Goal: Task Accomplishment & Management: Use online tool/utility

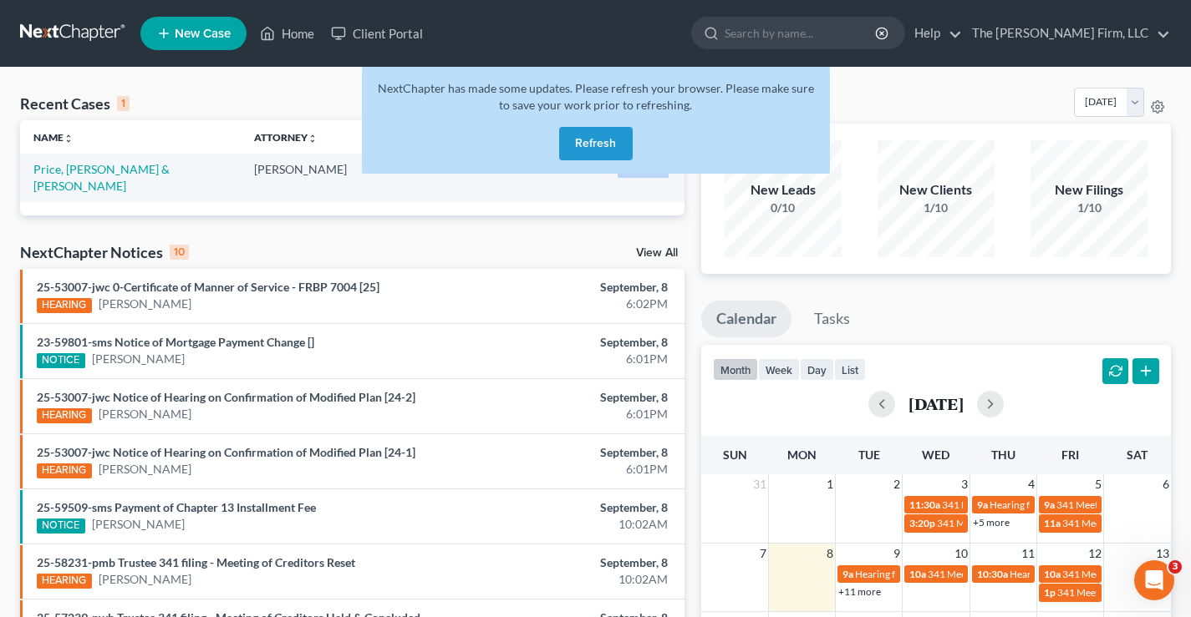
click at [577, 145] on button "Refresh" at bounding box center [596, 143] width 74 height 33
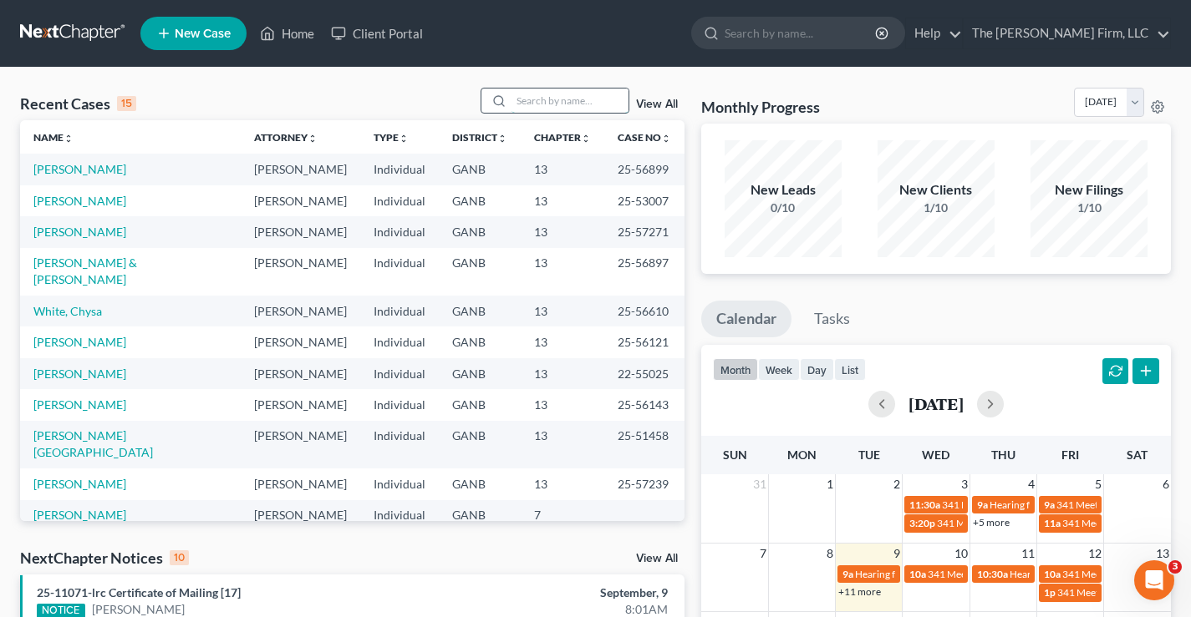
click at [571, 98] on input "search" at bounding box center [569, 101] width 117 height 24
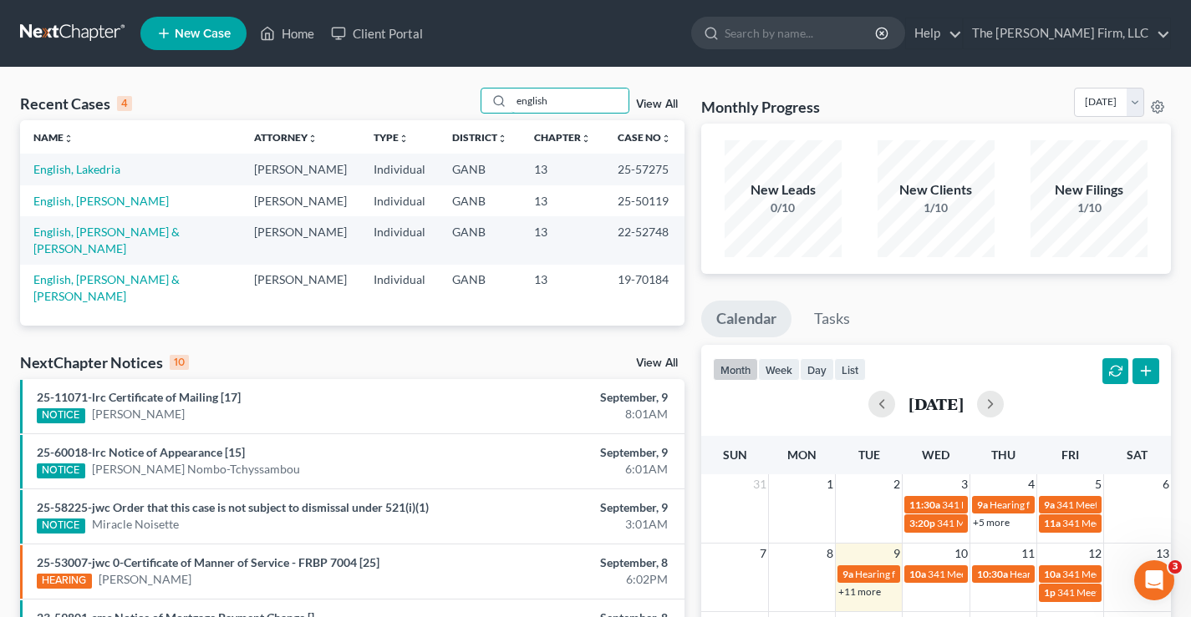
type input "english"
drag, startPoint x: 611, startPoint y: 167, endPoint x: 656, endPoint y: 170, distance: 45.2
click at [656, 170] on td "25-57275" at bounding box center [644, 169] width 80 height 31
copy td "25-57275"
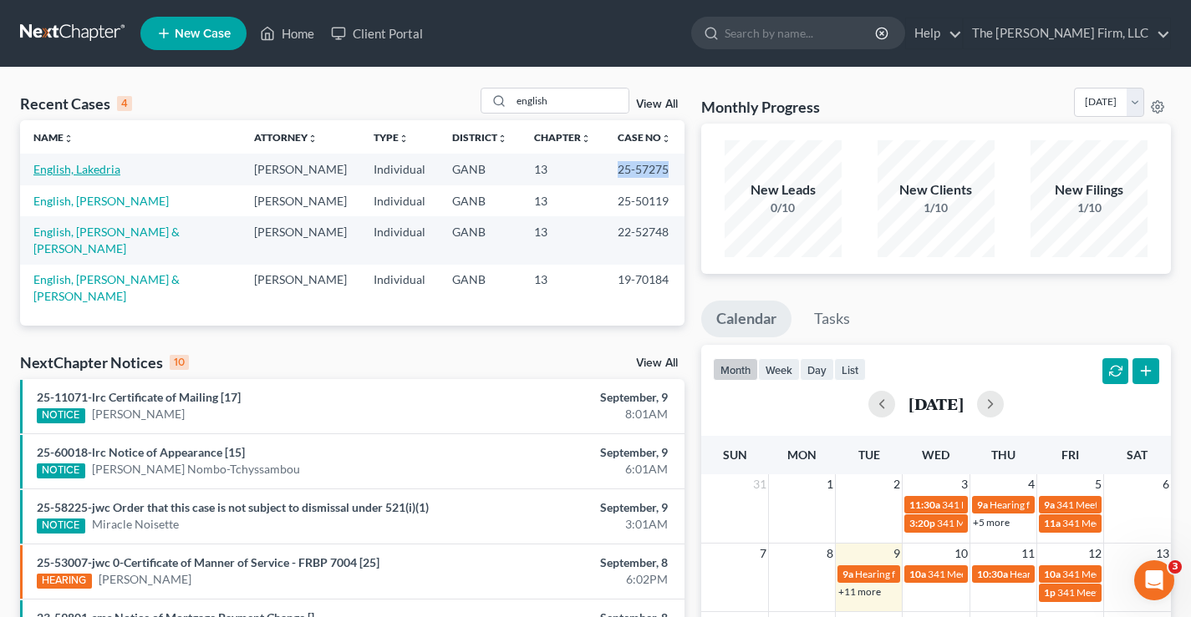
click at [67, 172] on link "English, Lakedria" at bounding box center [76, 169] width 87 height 14
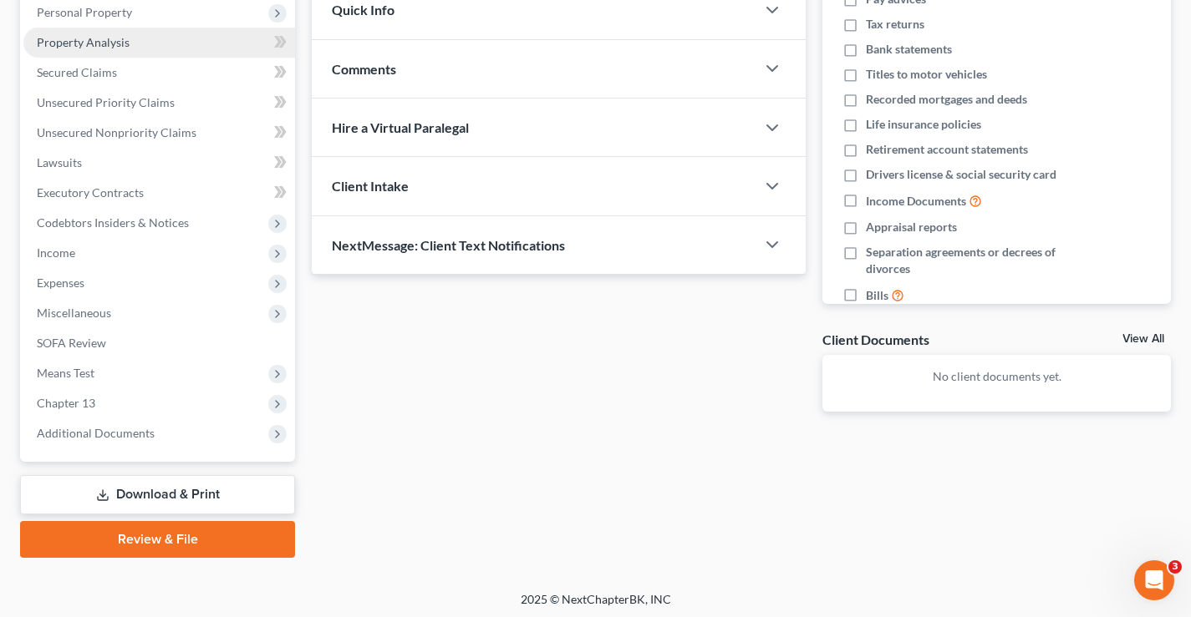
scroll to position [301, 0]
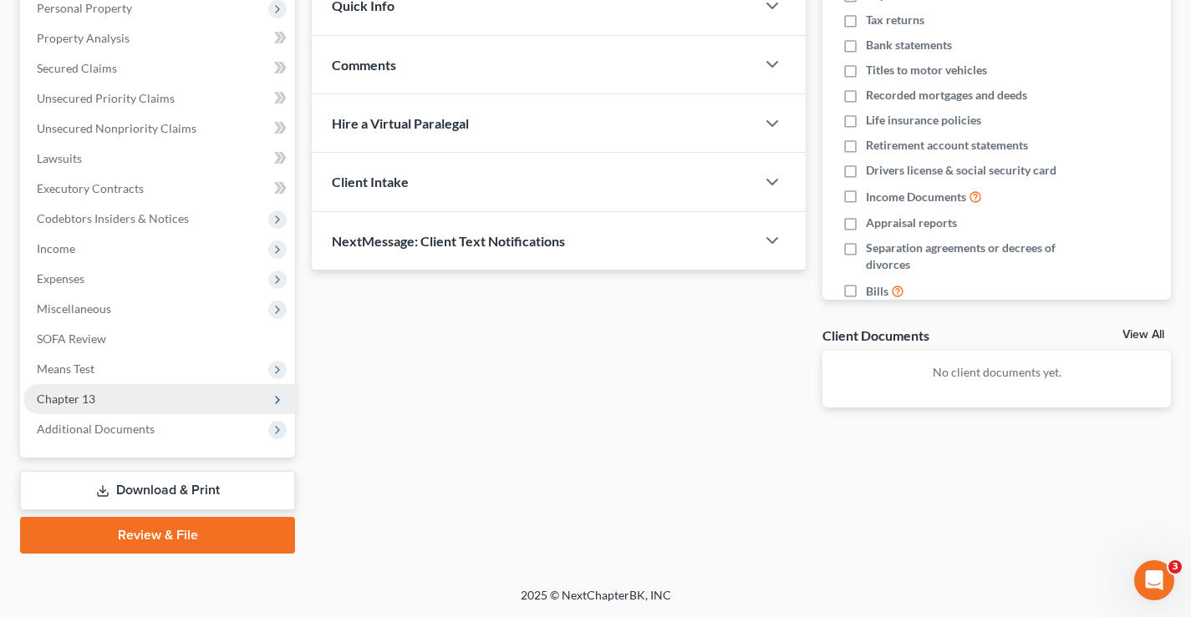
click at [63, 396] on span "Chapter 13" at bounding box center [66, 399] width 58 height 14
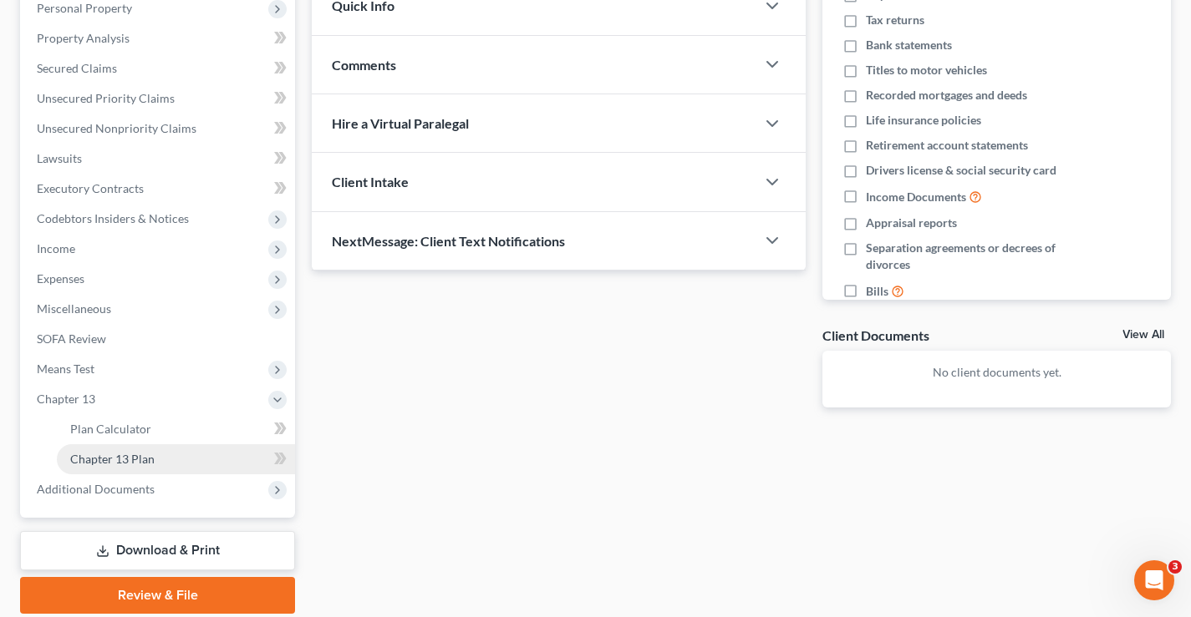
click at [148, 465] on span "Chapter 13 Plan" at bounding box center [112, 459] width 84 height 14
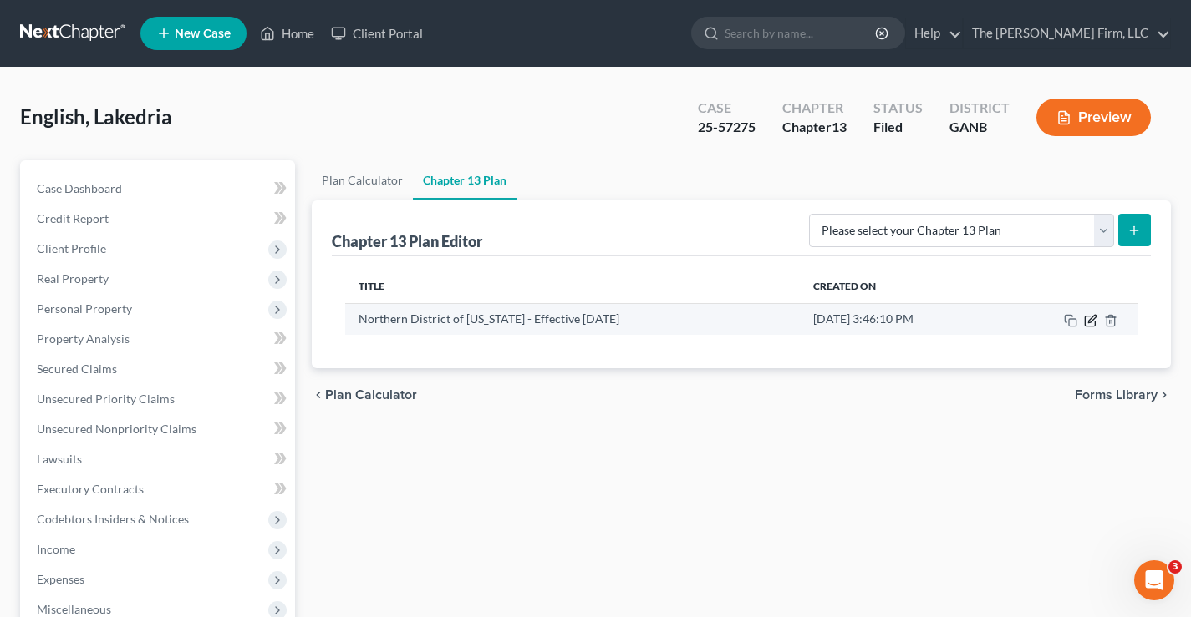
click at [1092, 324] on icon "button" at bounding box center [1090, 320] width 13 height 13
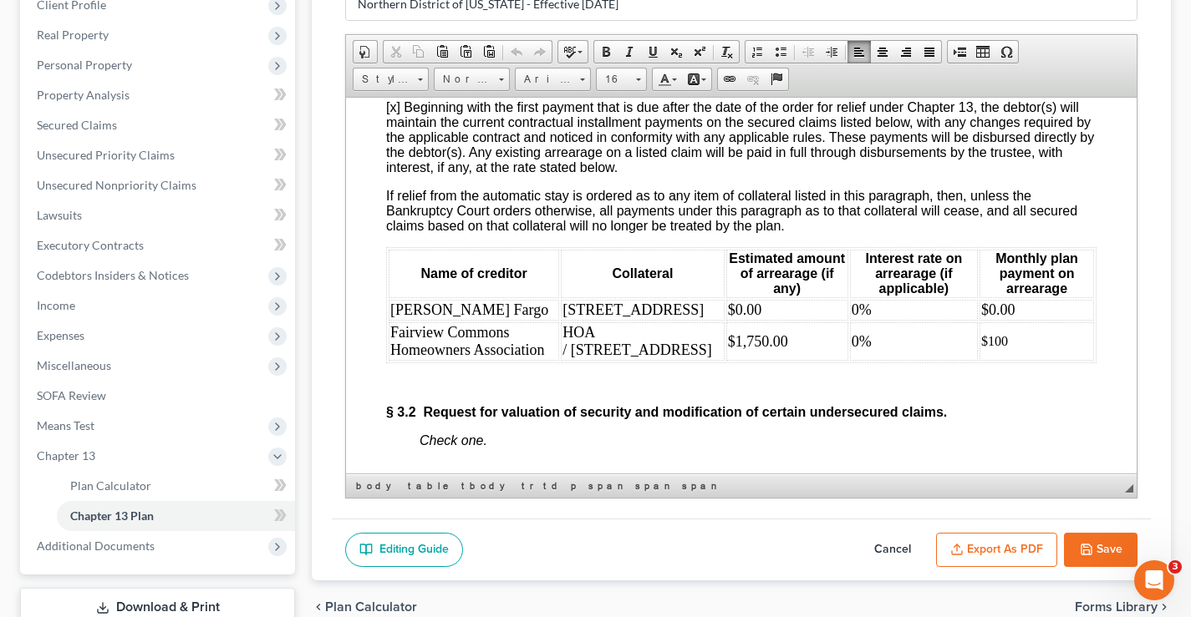
scroll to position [2539, 0]
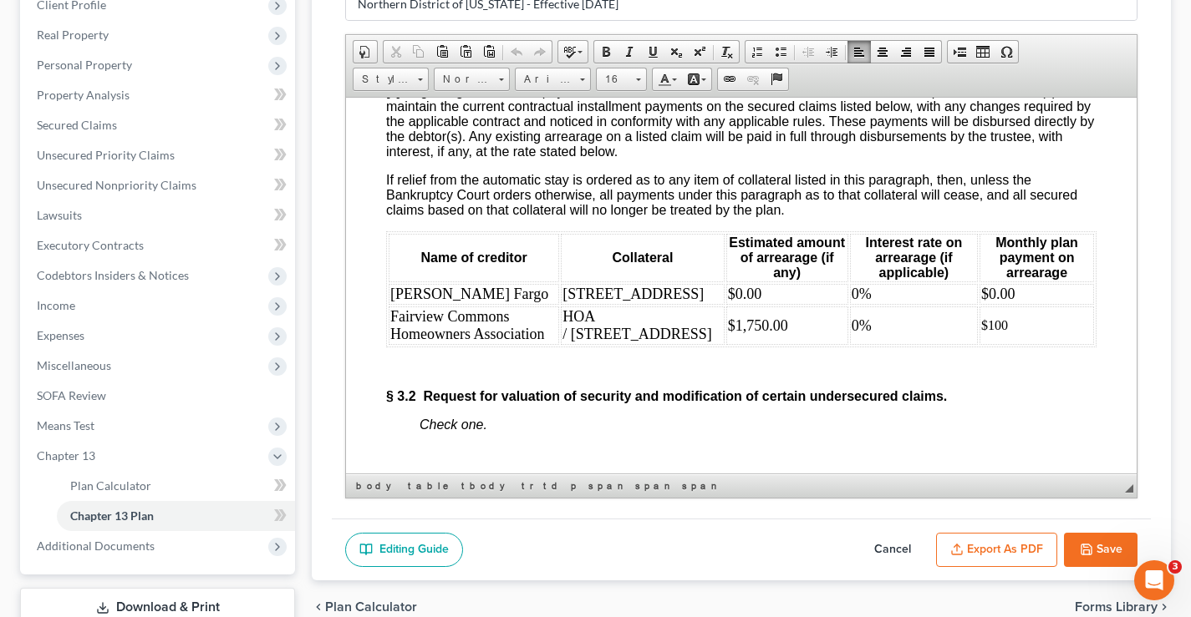
click at [1111, 546] on button "Save" at bounding box center [1101, 550] width 74 height 35
